Goal: Task Accomplishment & Management: Manage account settings

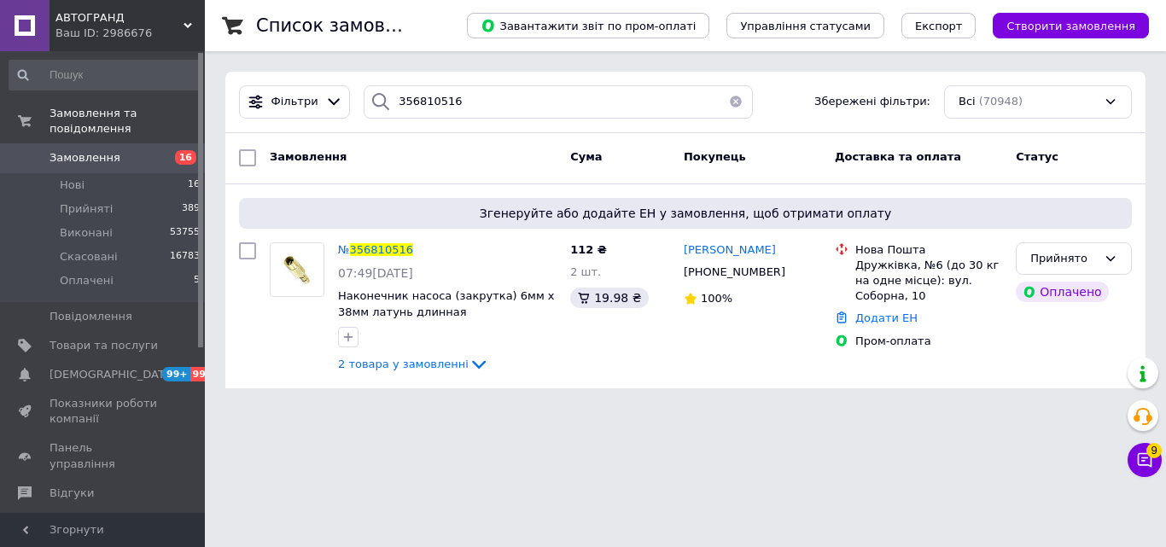
click at [144, 15] on span "АВТОГРАНД" at bounding box center [119, 17] width 128 height 15
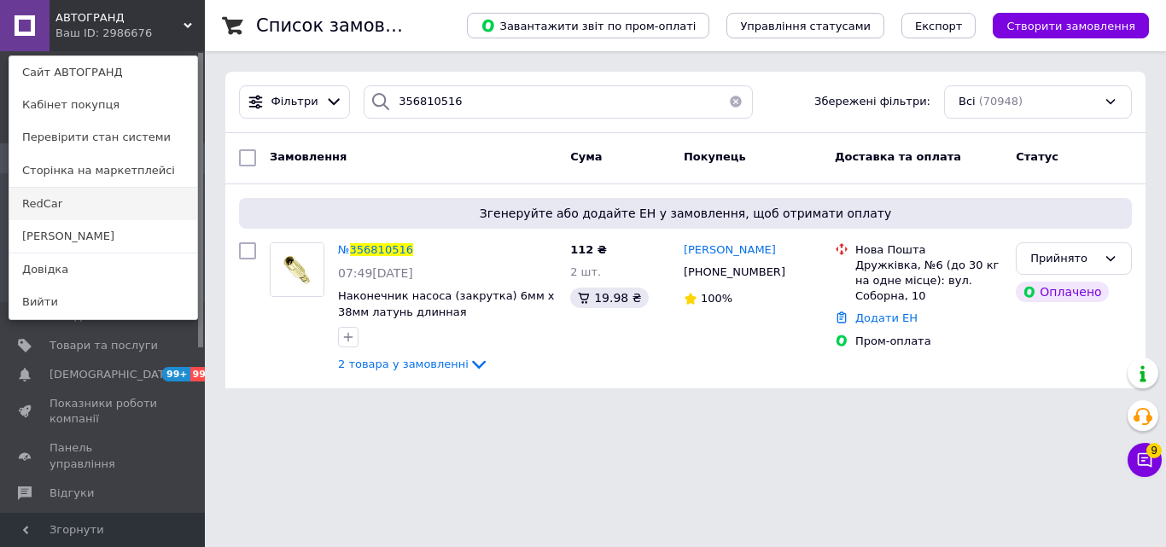
click at [81, 203] on link "RedCar" at bounding box center [103, 204] width 188 height 32
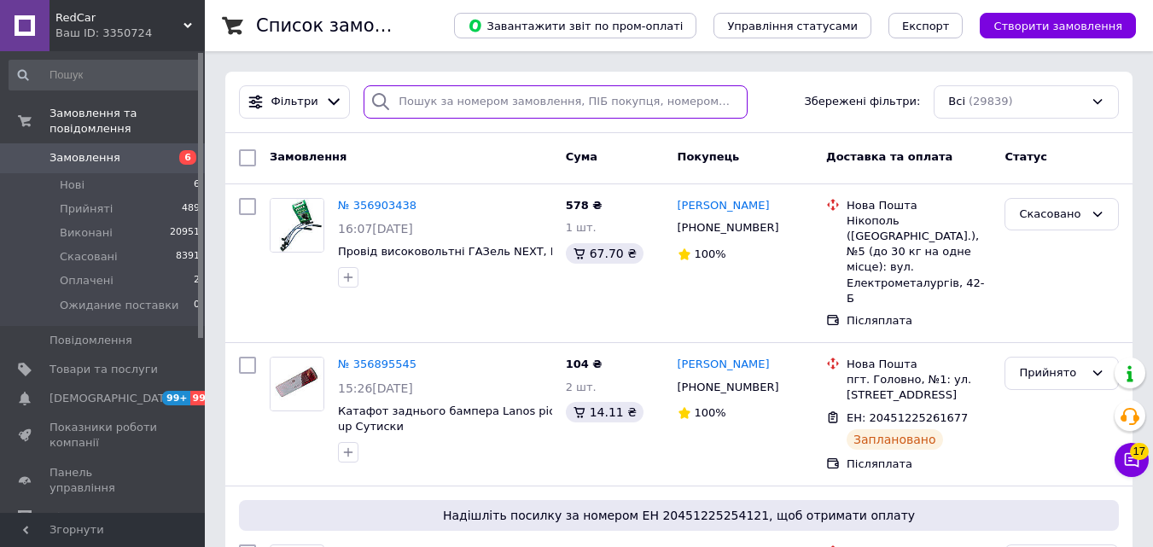
click at [584, 94] on input "search" at bounding box center [555, 101] width 383 height 33
paste input "356819850"
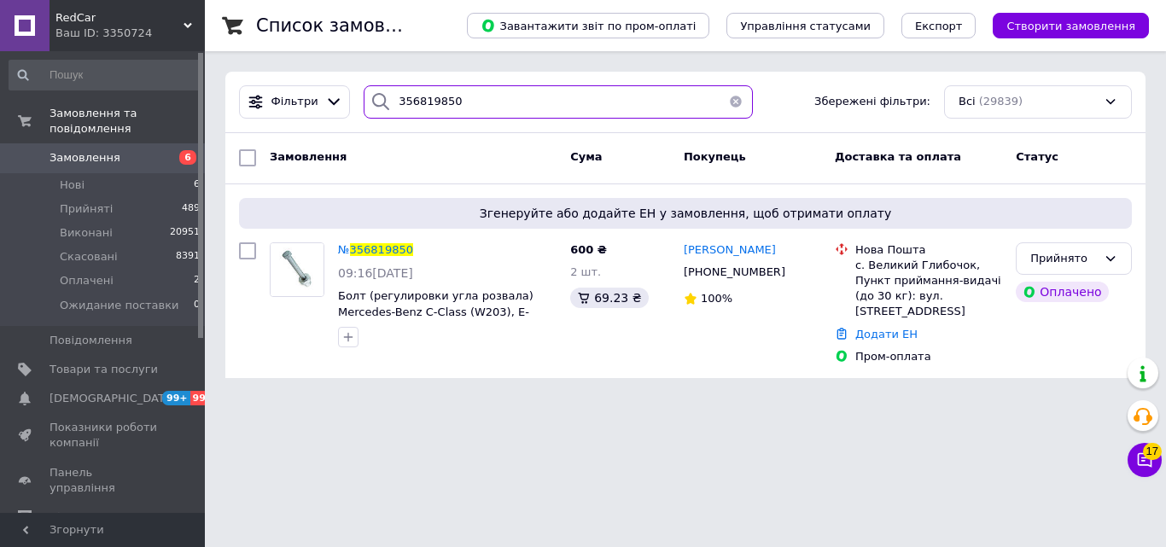
type input "356819850"
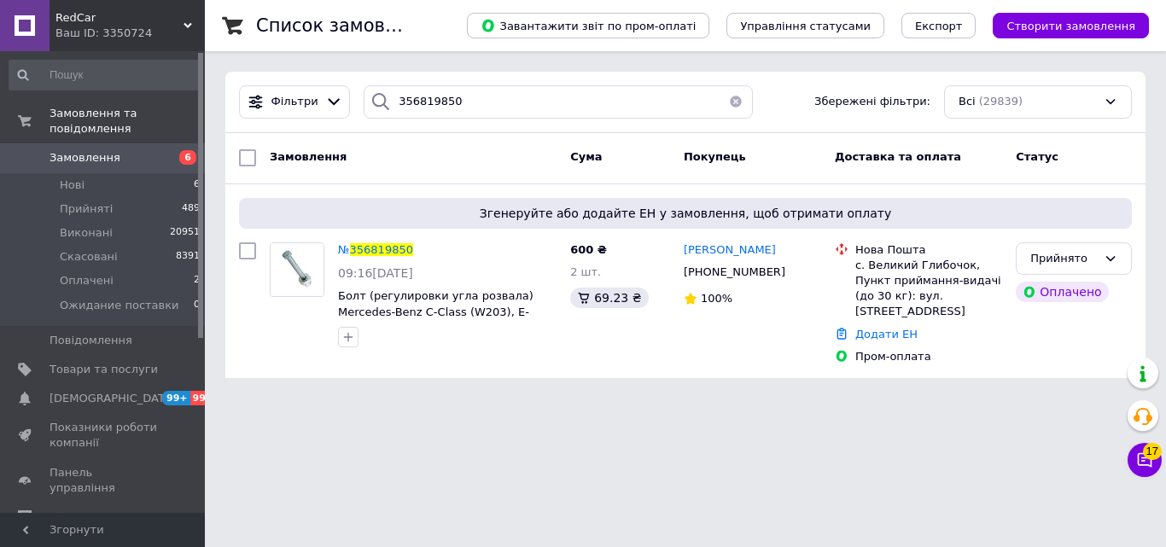
click at [172, 17] on span "RedCar" at bounding box center [119, 17] width 128 height 15
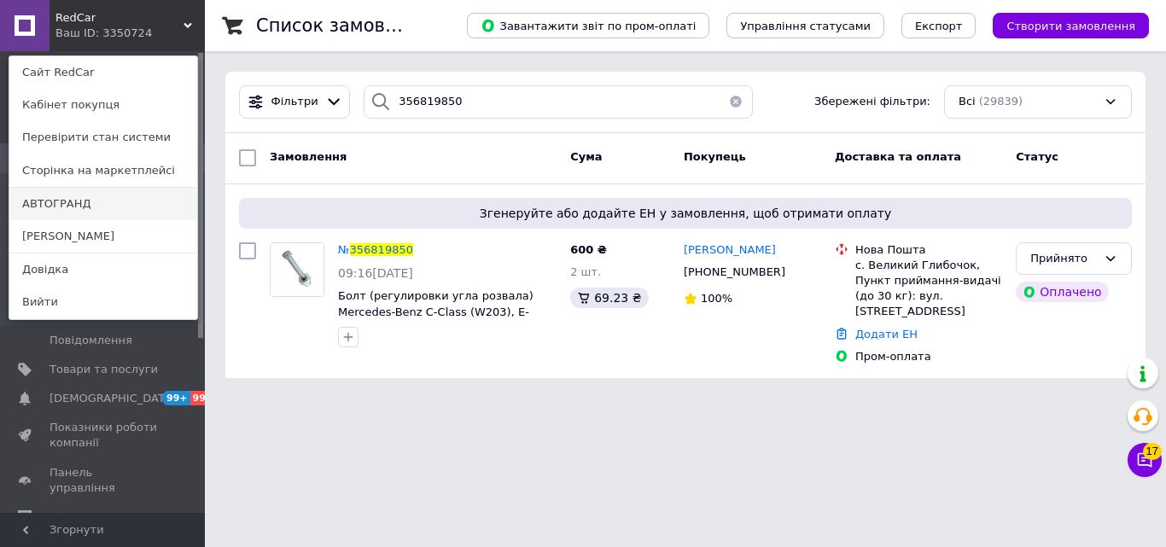
click at [131, 204] on link "АВТОГРАНД" at bounding box center [103, 204] width 188 height 32
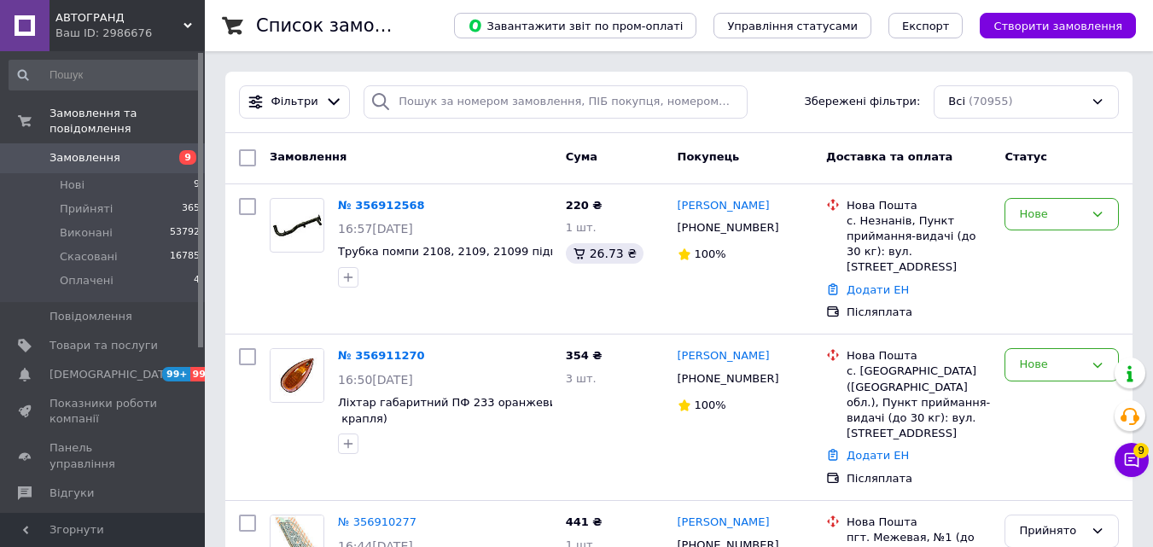
click at [524, 121] on div "Фільтри Збережені фільтри: Всі (70955)" at bounding box center [678, 102] width 907 height 61
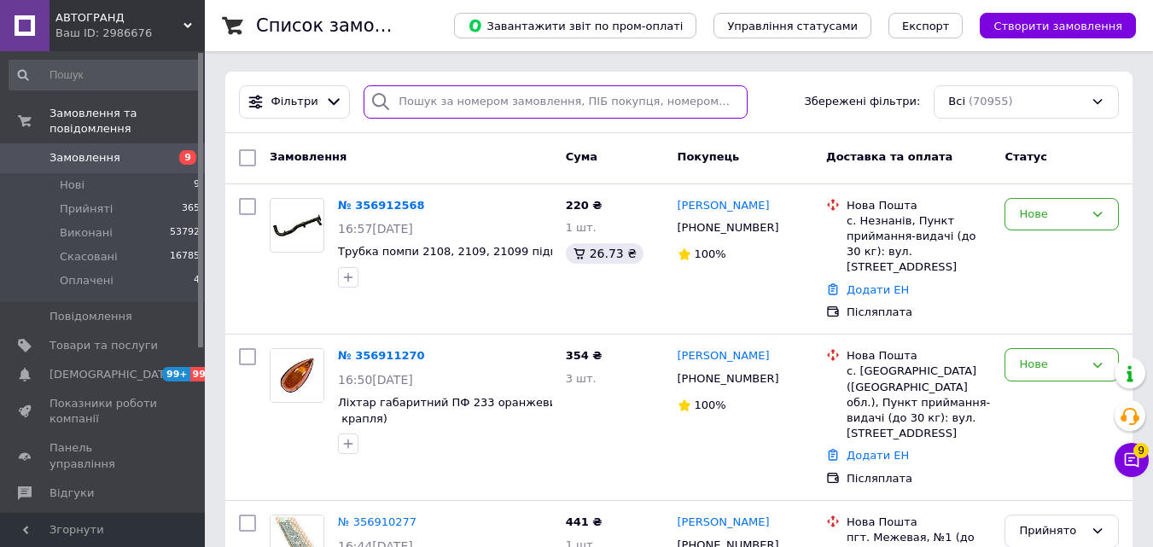
click at [526, 108] on input "search" at bounding box center [555, 101] width 383 height 33
paste input "356844627"
type input "356844627"
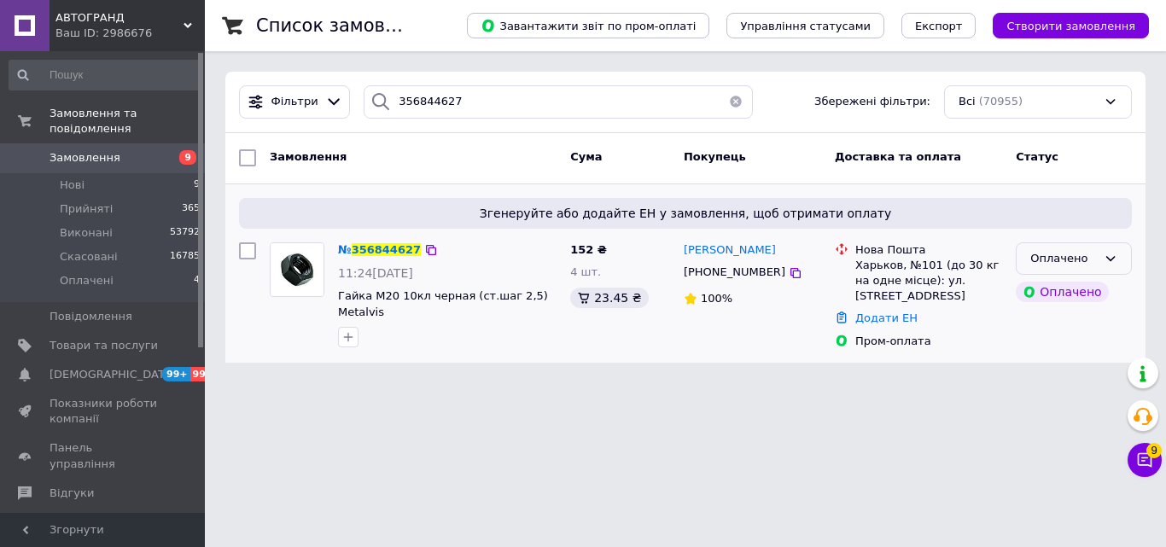
click at [1088, 252] on div "Оплачено" at bounding box center [1063, 259] width 67 height 18
click at [1084, 290] on li "Прийнято" at bounding box center [1074, 294] width 114 height 32
click at [136, 22] on span "АВТОГРАНД" at bounding box center [119, 17] width 128 height 15
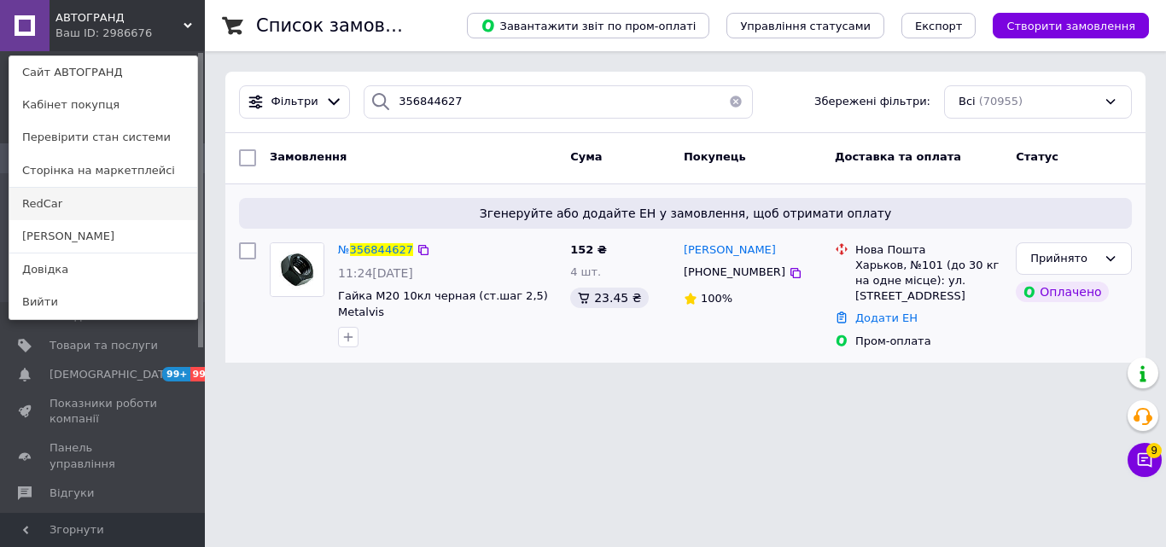
click at [74, 208] on link "RedCar" at bounding box center [103, 204] width 188 height 32
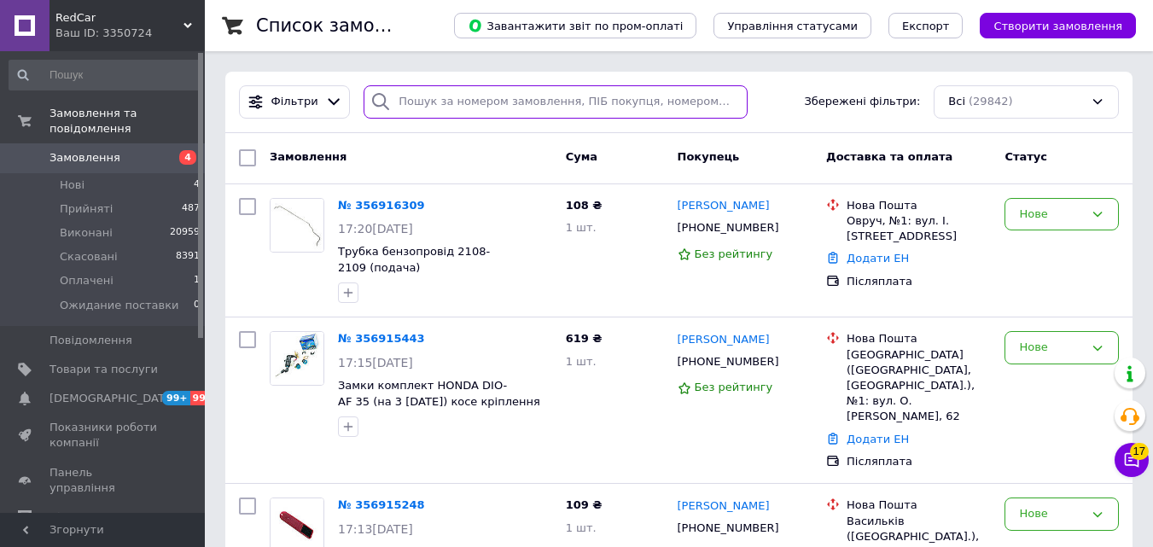
click at [413, 89] on input "search" at bounding box center [555, 101] width 383 height 33
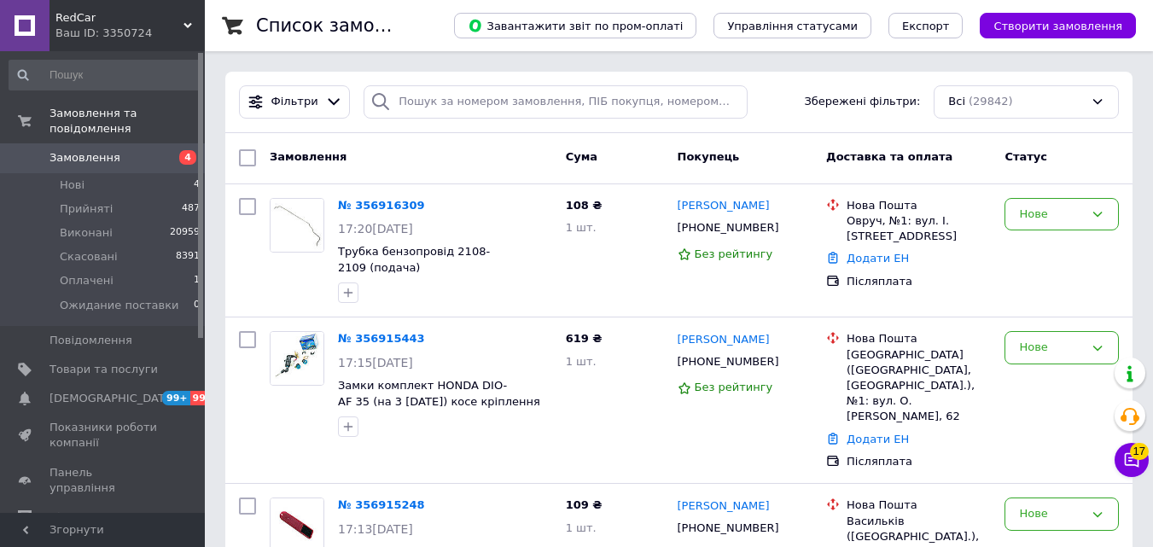
click at [979, 102] on div "Всі (29842)" at bounding box center [1026, 101] width 185 height 33
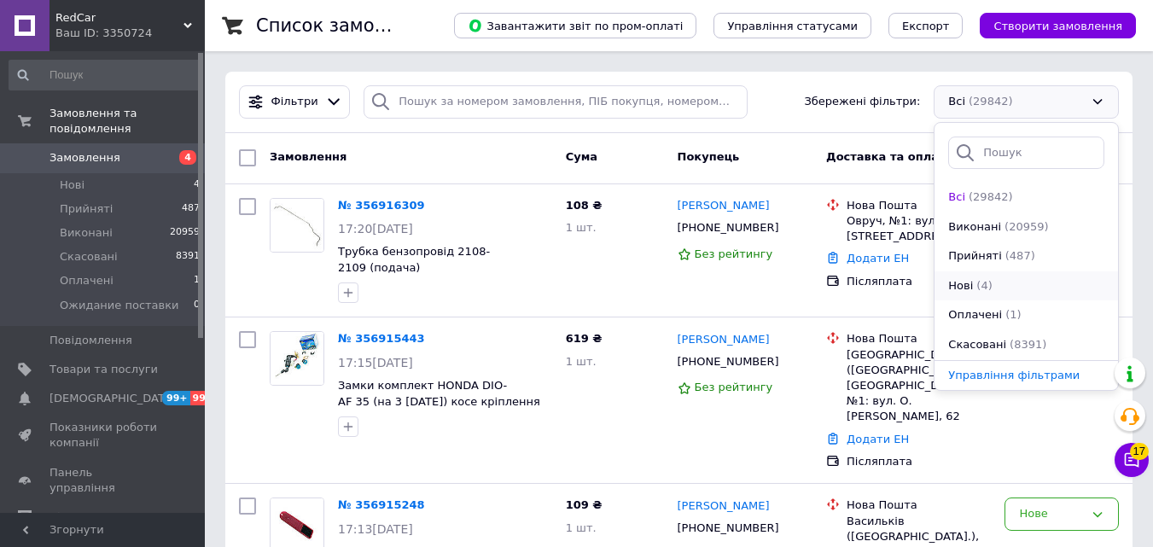
click at [972, 283] on div "Нові" at bounding box center [961, 286] width 28 height 16
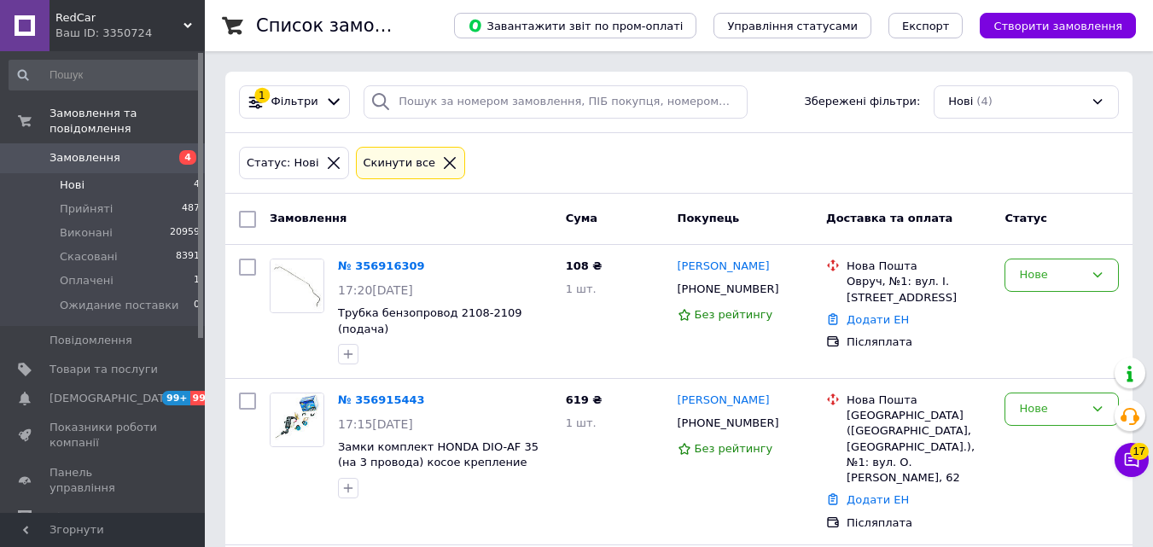
click at [248, 220] on input "checkbox" at bounding box center [247, 219] width 17 height 17
checkbox input "true"
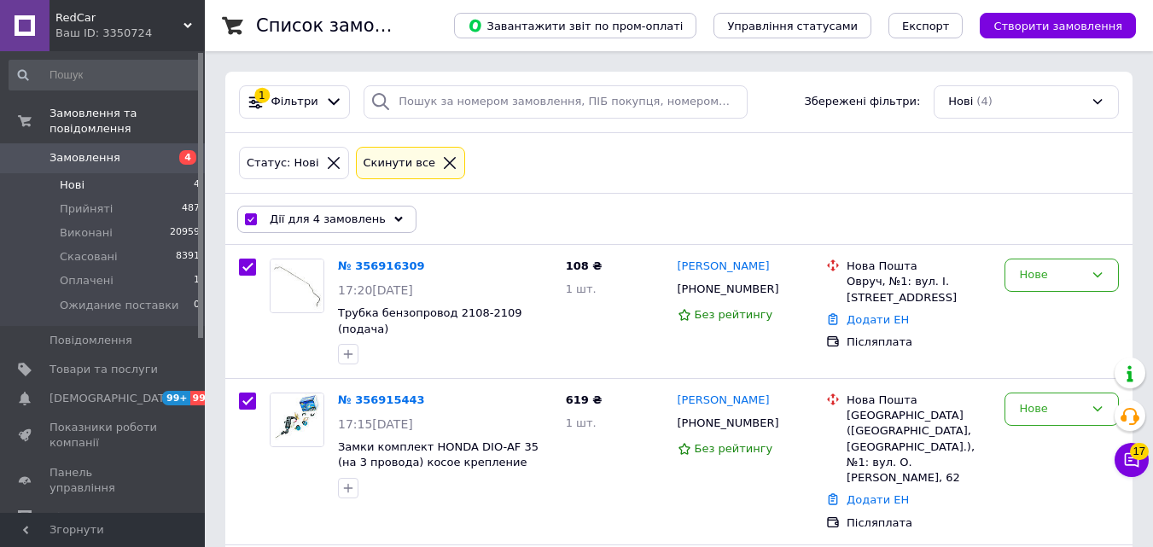
drag, startPoint x: 346, startPoint y: 223, endPoint x: 363, endPoint y: 226, distance: 17.4
click at [347, 223] on span "Дії для 4 замовлень" at bounding box center [328, 219] width 116 height 15
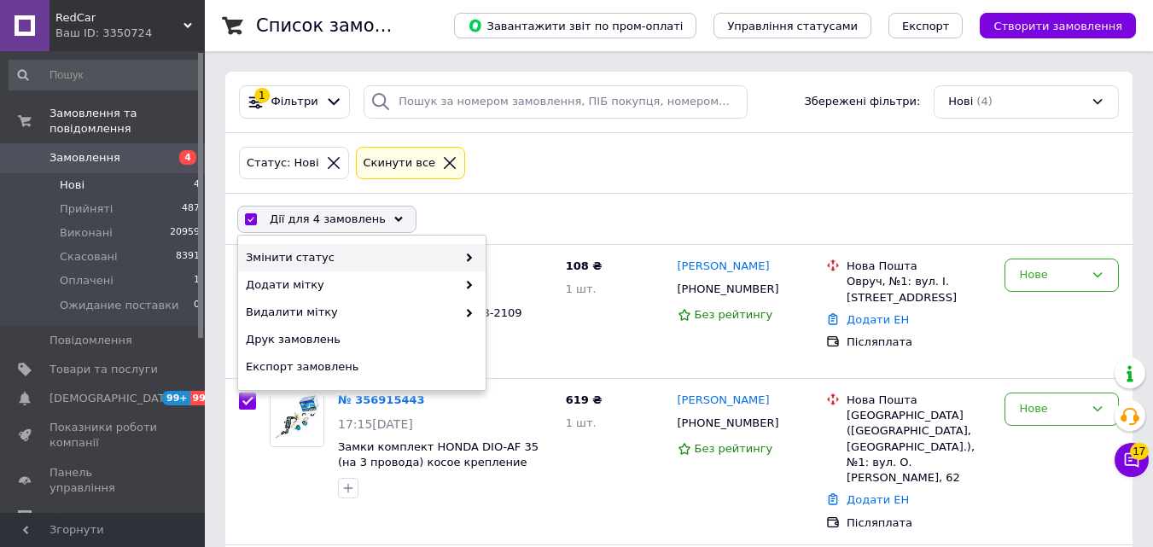
click at [447, 254] on span "Змінити статус" at bounding box center [351, 257] width 211 height 15
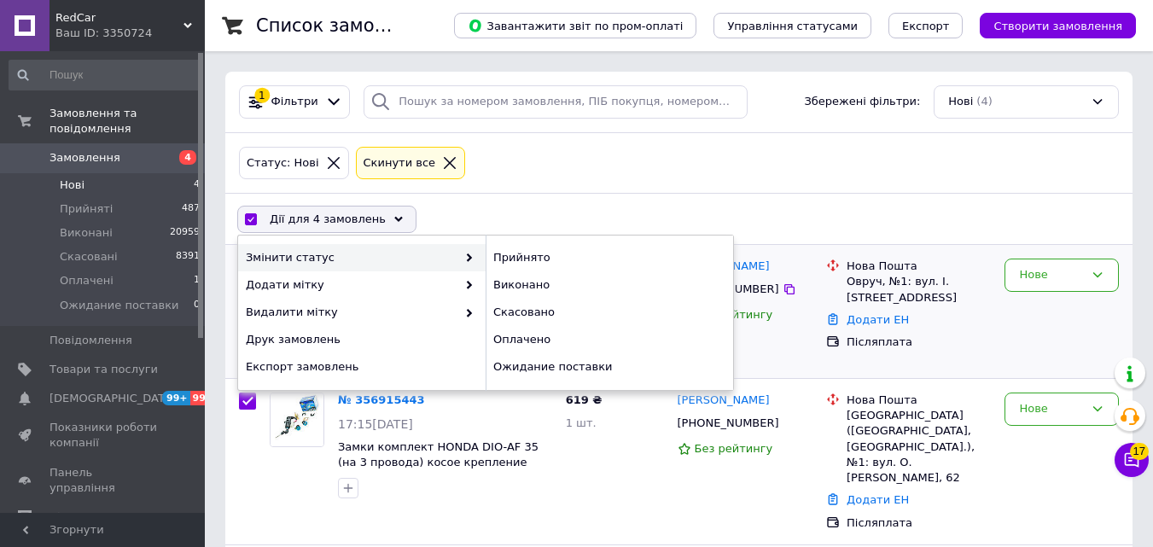
click at [504, 257] on div "Прийнято" at bounding box center [610, 257] width 248 height 27
checkbox input "false"
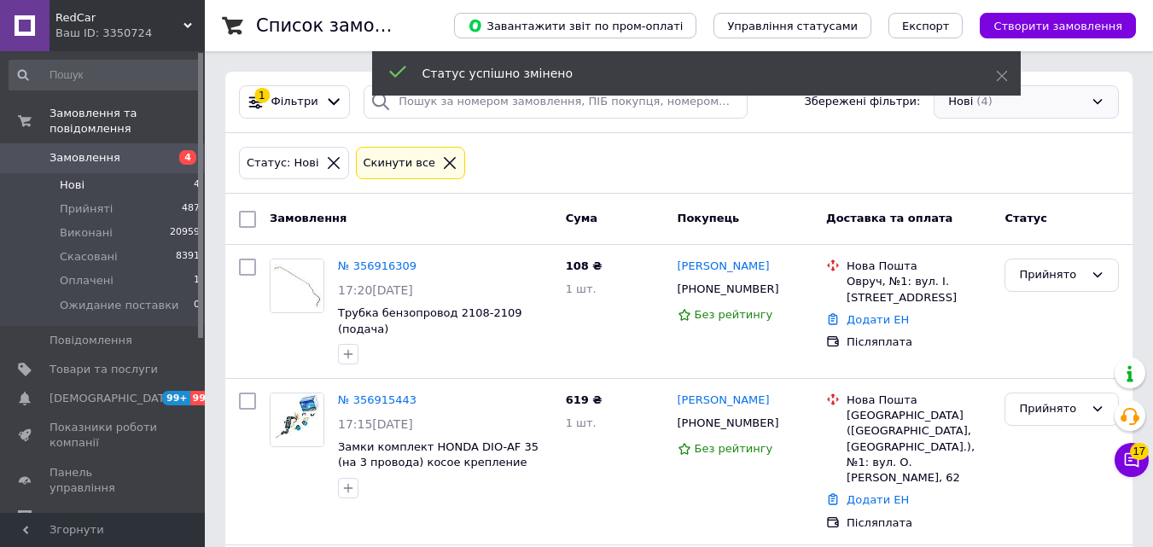
click at [1054, 107] on div "Нові (4)" at bounding box center [1026, 101] width 185 height 33
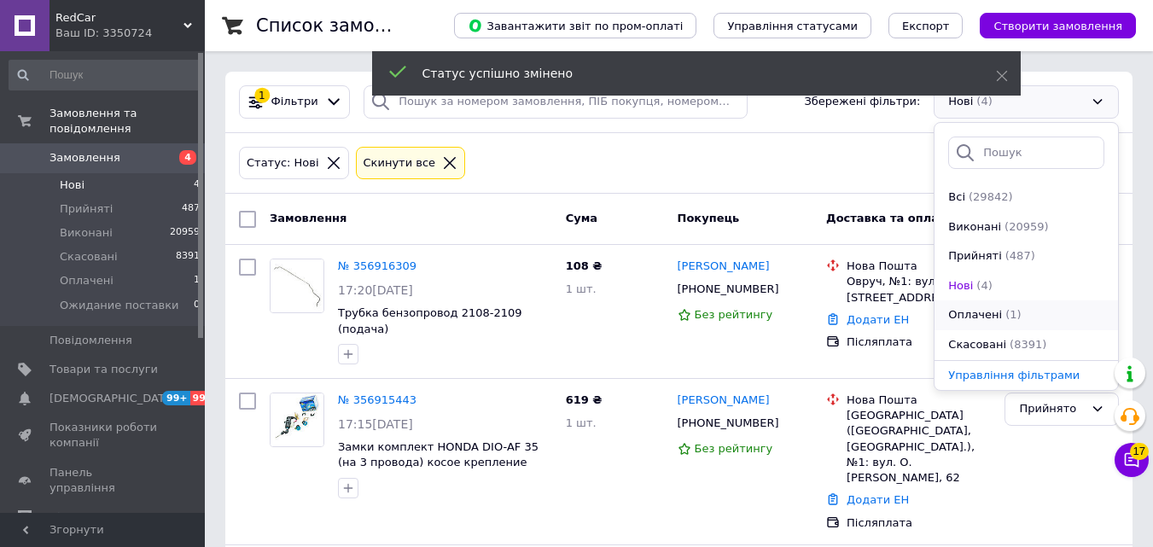
click at [984, 328] on li "Оплачені (1)" at bounding box center [1027, 315] width 184 height 30
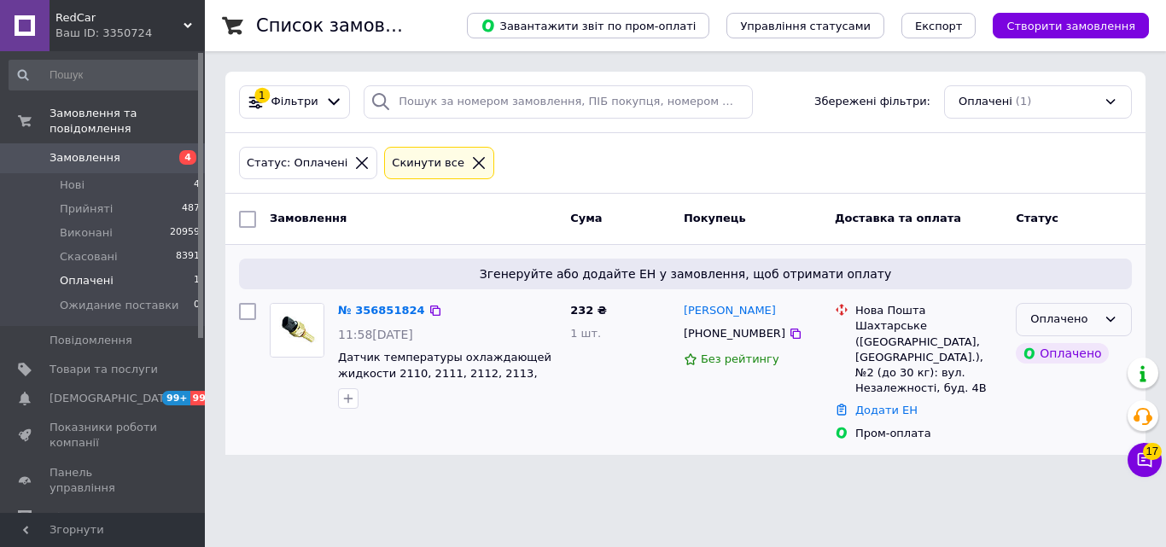
click at [1047, 317] on div "Оплачено" at bounding box center [1063, 320] width 67 height 18
click at [1048, 349] on li "Прийнято" at bounding box center [1074, 356] width 114 height 32
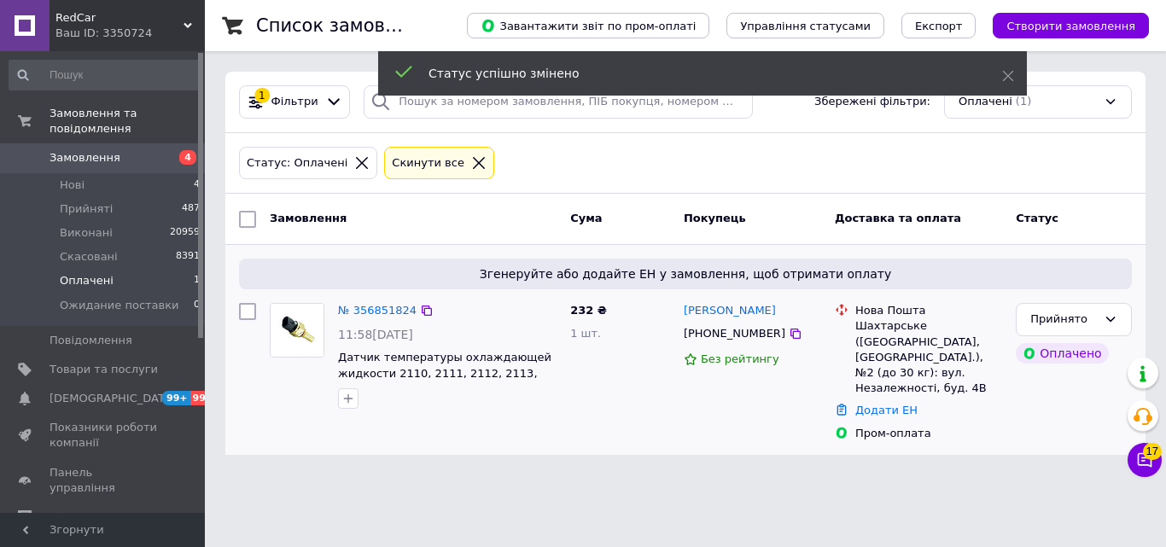
click at [1107, 108] on div "Оплачені (1)" at bounding box center [1038, 101] width 188 height 33
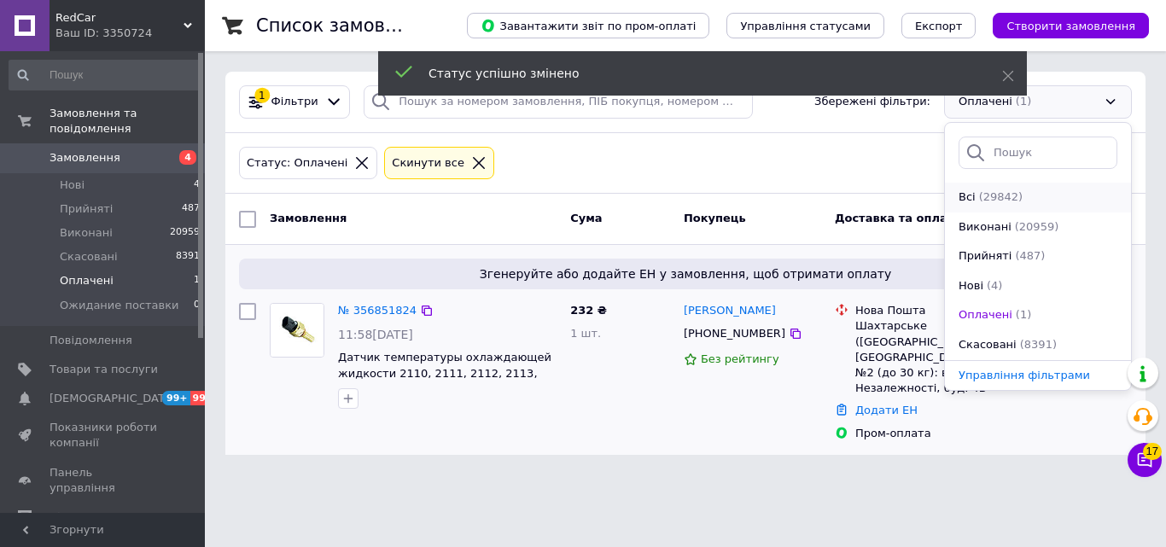
click at [1013, 198] on div "(29842)" at bounding box center [1001, 198] width 48 height 16
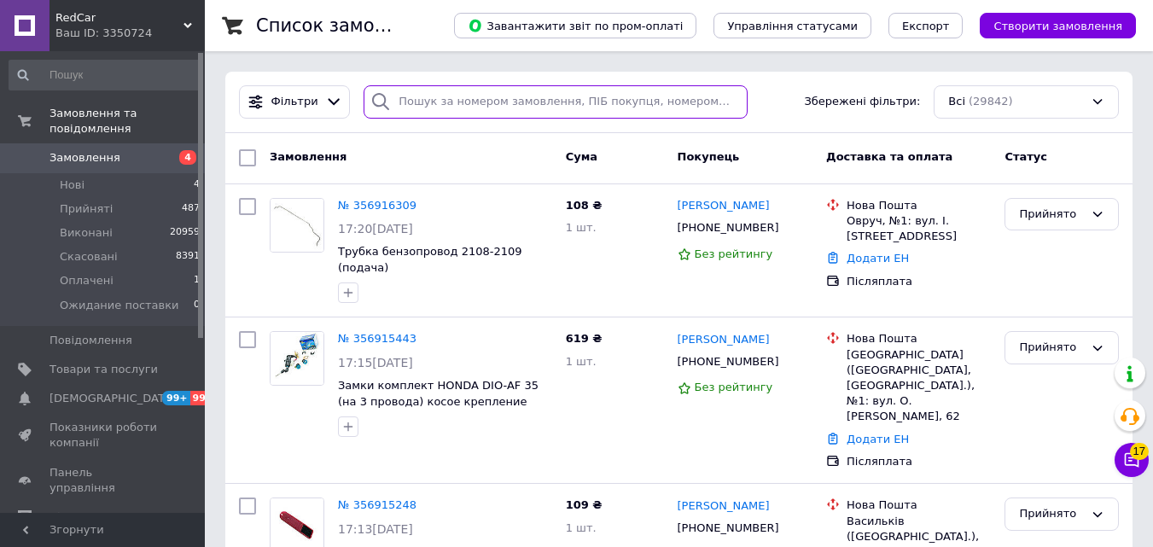
click at [554, 102] on input "search" at bounding box center [555, 101] width 383 height 33
paste input "356851824"
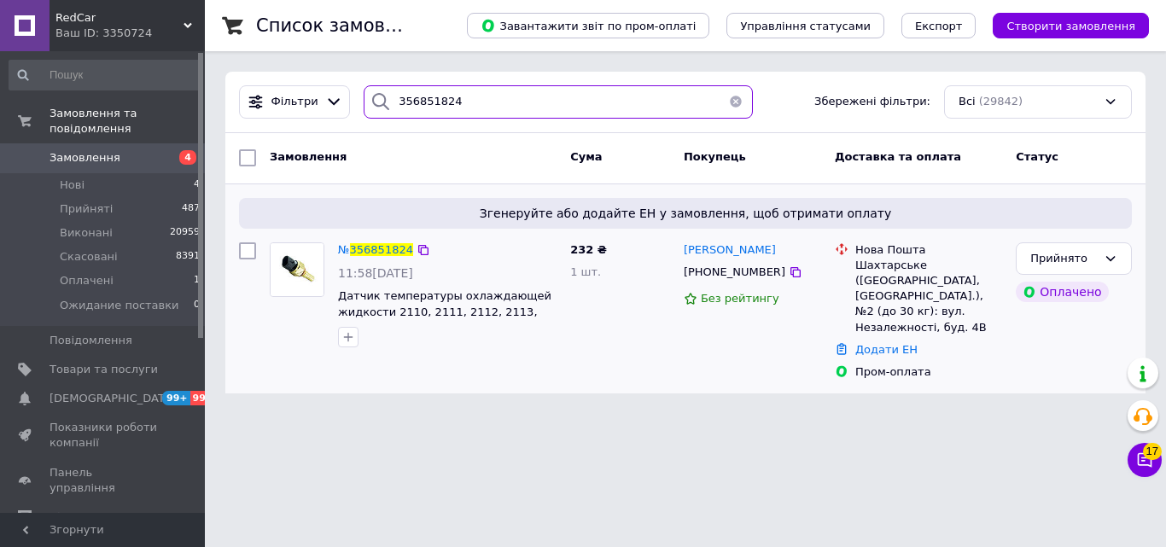
type input "356851824"
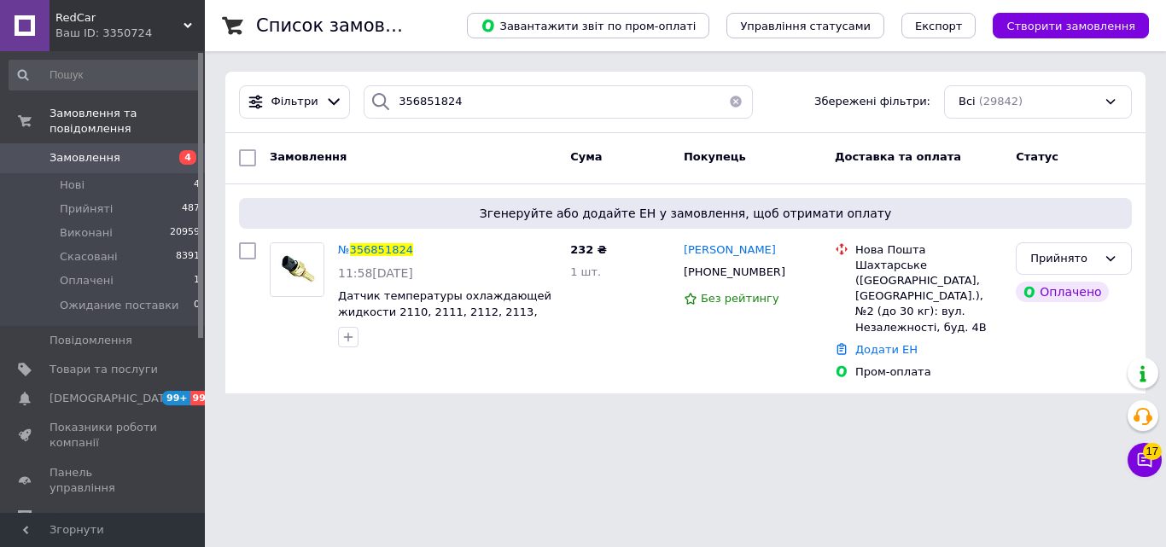
click at [166, 28] on div "Ваш ID: 3350724" at bounding box center [129, 33] width 149 height 15
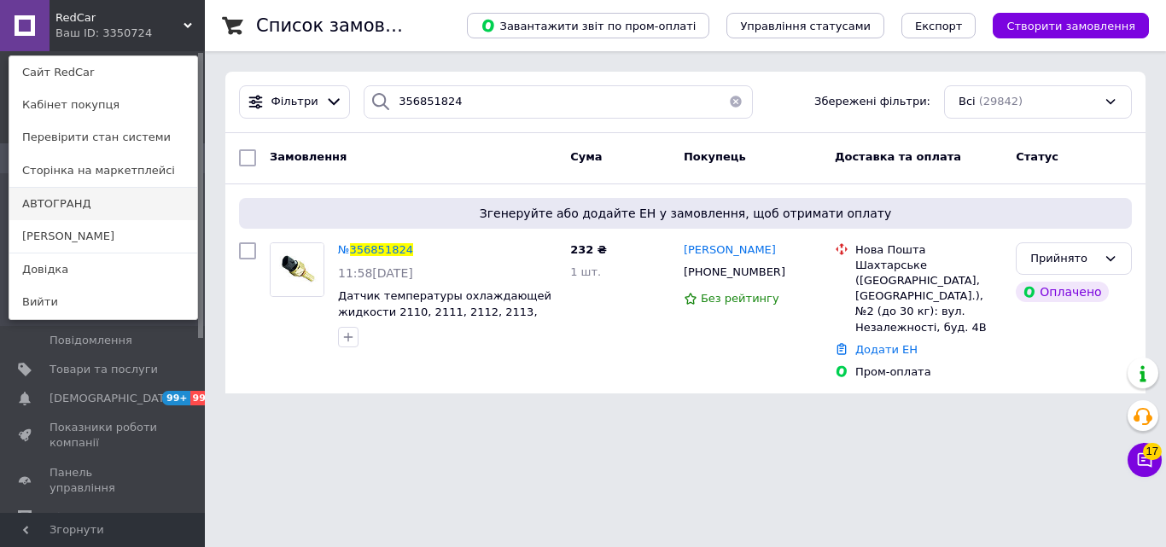
click at [112, 209] on link "АВТОГРАНД" at bounding box center [103, 204] width 188 height 32
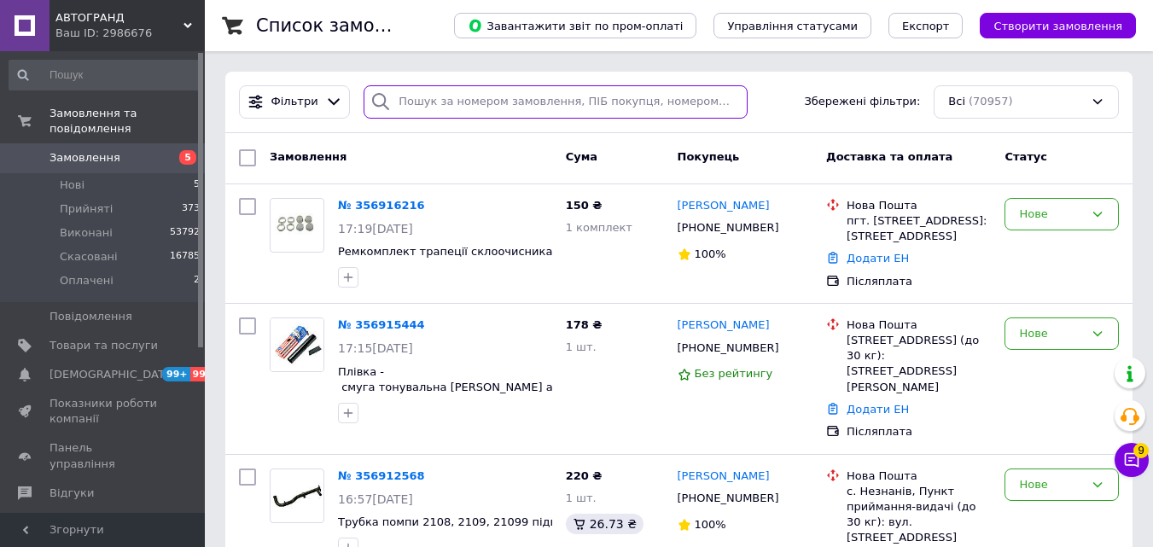
click at [543, 102] on input "search" at bounding box center [555, 101] width 383 height 33
paste input "356856431"
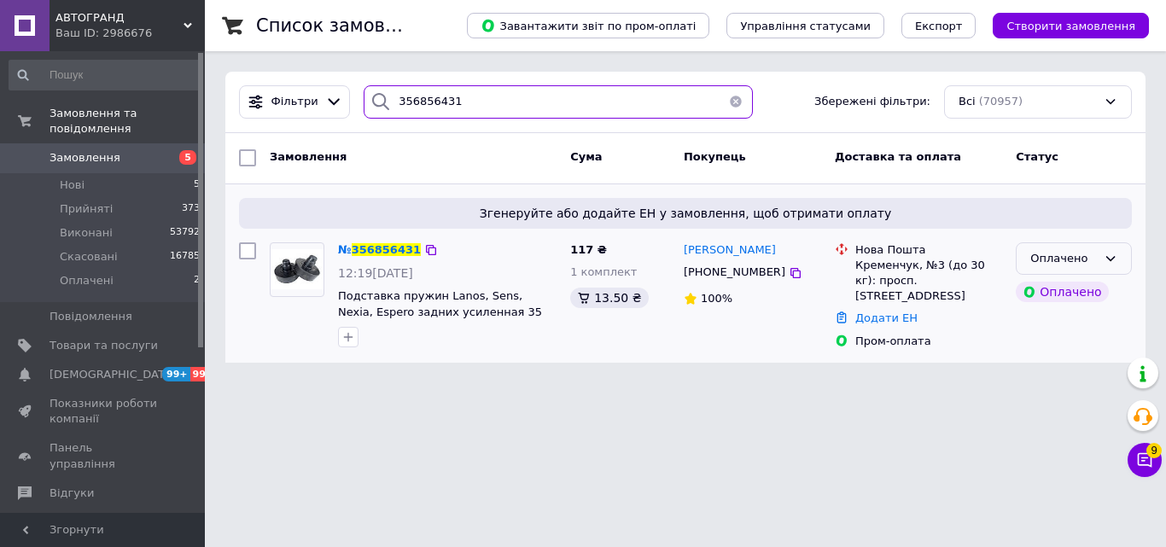
type input "356856431"
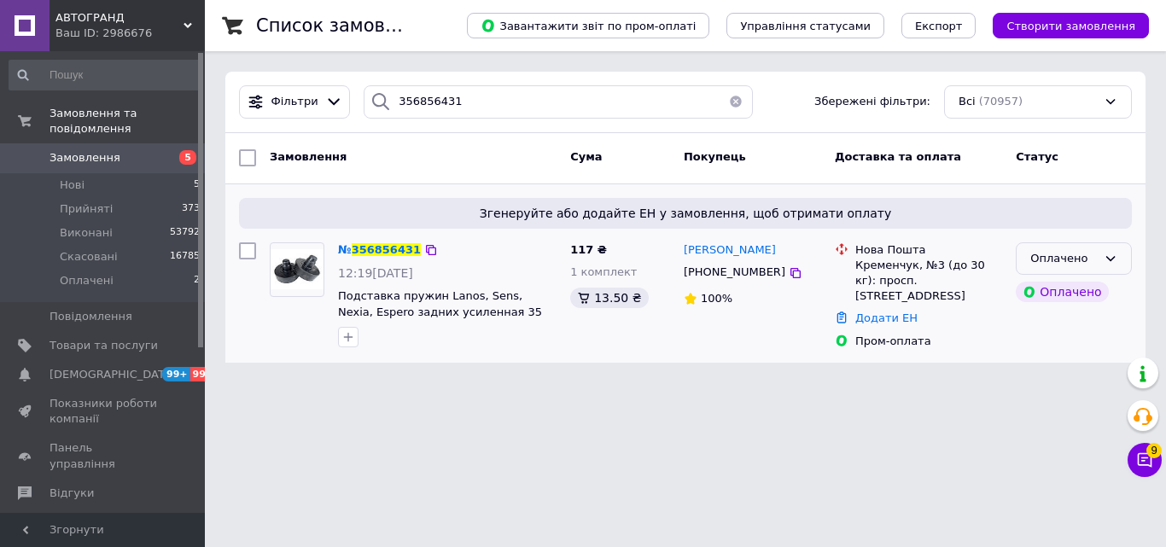
click at [1045, 253] on div "Оплачено" at bounding box center [1063, 259] width 67 height 18
click at [1049, 289] on li "Прийнято" at bounding box center [1074, 294] width 114 height 32
click at [734, 96] on button "button" at bounding box center [736, 101] width 34 height 33
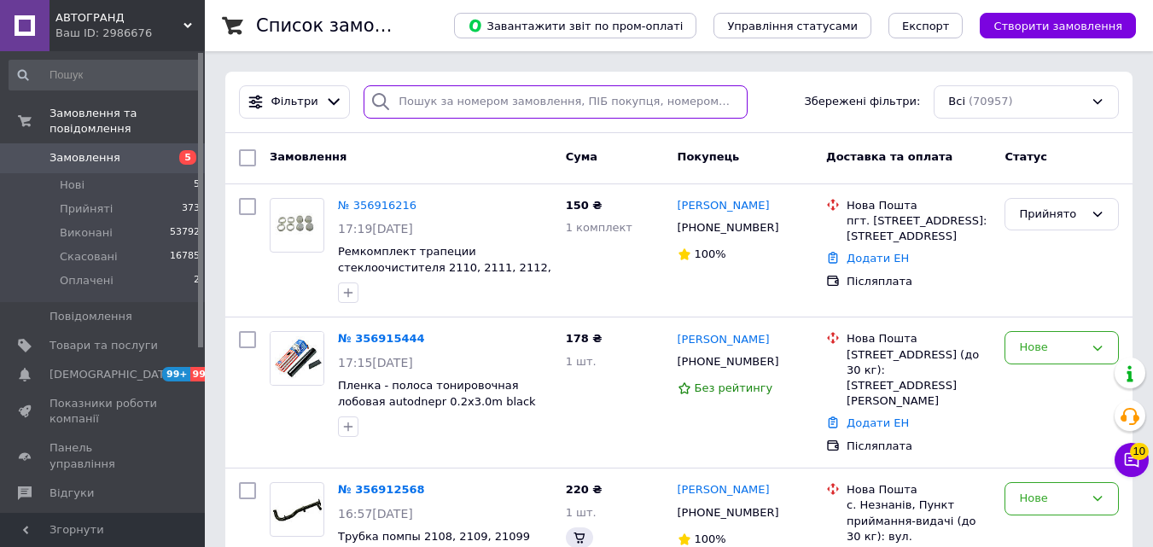
click at [465, 103] on input "search" at bounding box center [555, 101] width 383 height 33
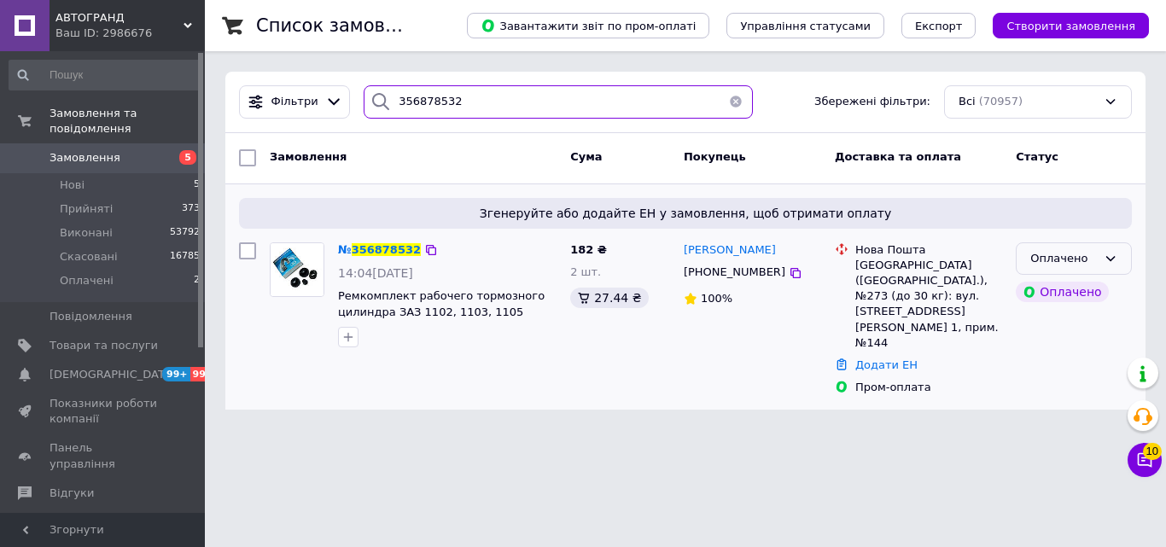
type input "356878532"
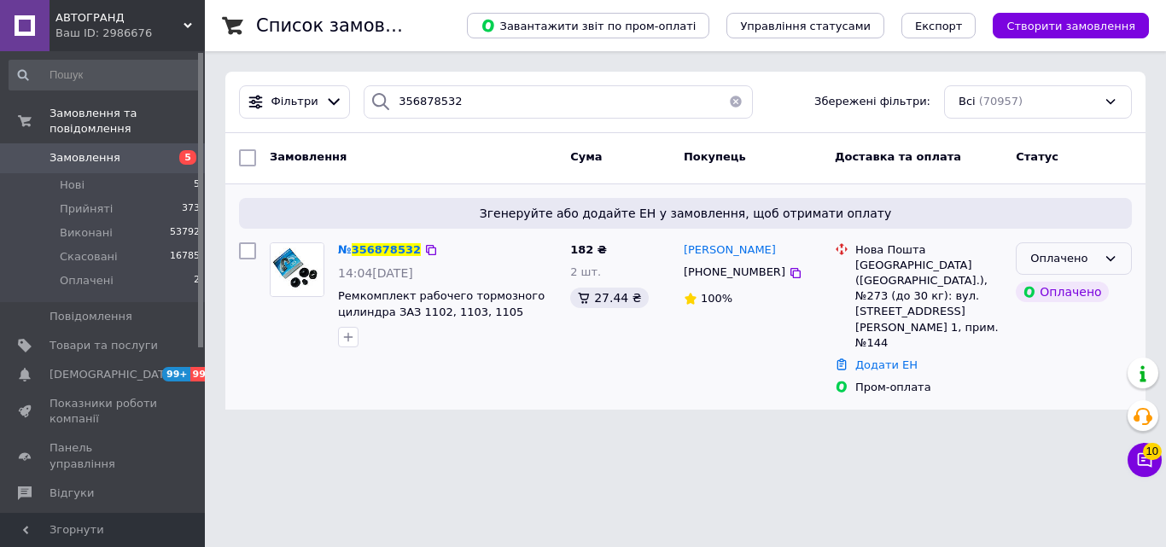
click at [1041, 261] on div "Оплачено" at bounding box center [1063, 259] width 67 height 18
click at [1044, 289] on li "Прийнято" at bounding box center [1074, 294] width 114 height 32
